Goal: Check status: Check status

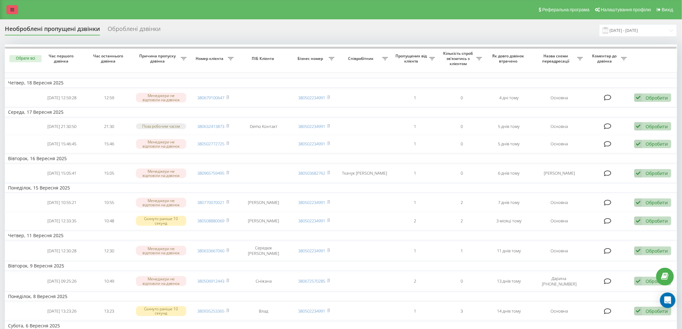
click at [12, 9] on icon at bounding box center [12, 9] width 4 height 5
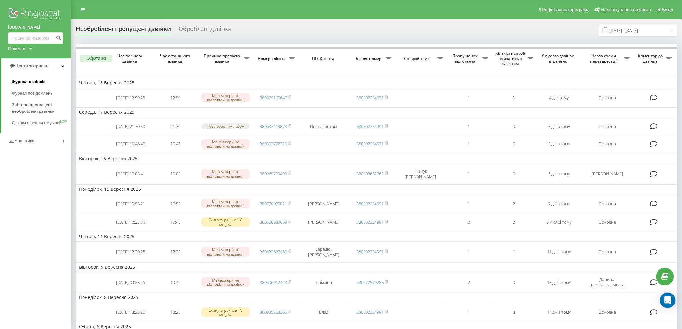
click at [22, 81] on span "Журнал дзвінків" at bounding box center [29, 82] width 34 height 6
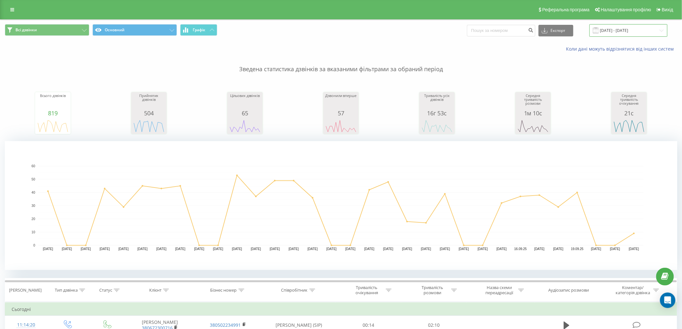
click at [633, 33] on input "22.08.2025 - 22.09.2025" at bounding box center [629, 30] width 78 height 13
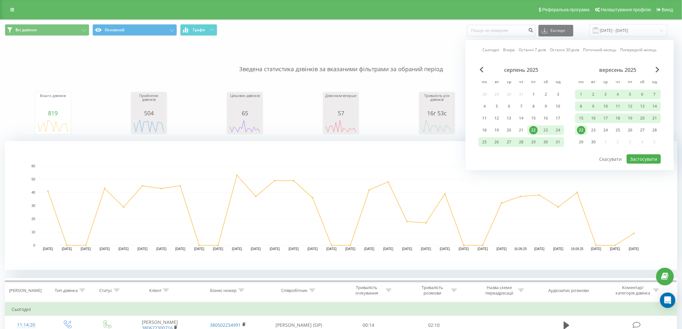
click at [582, 129] on div "22" at bounding box center [581, 130] width 8 height 8
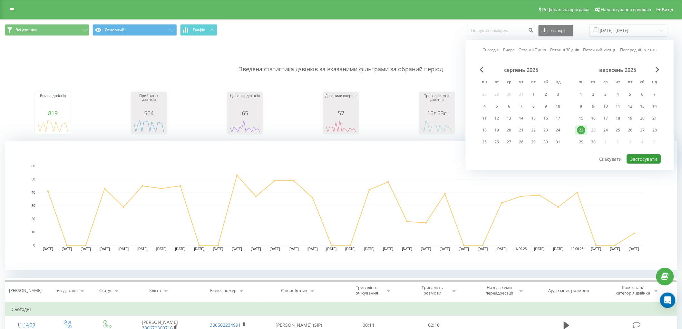
click at [651, 160] on button "Застосувати" at bounding box center [644, 158] width 34 height 9
type input "[DATE] - [DATE]"
